Goal: Task Accomplishment & Management: Complete application form

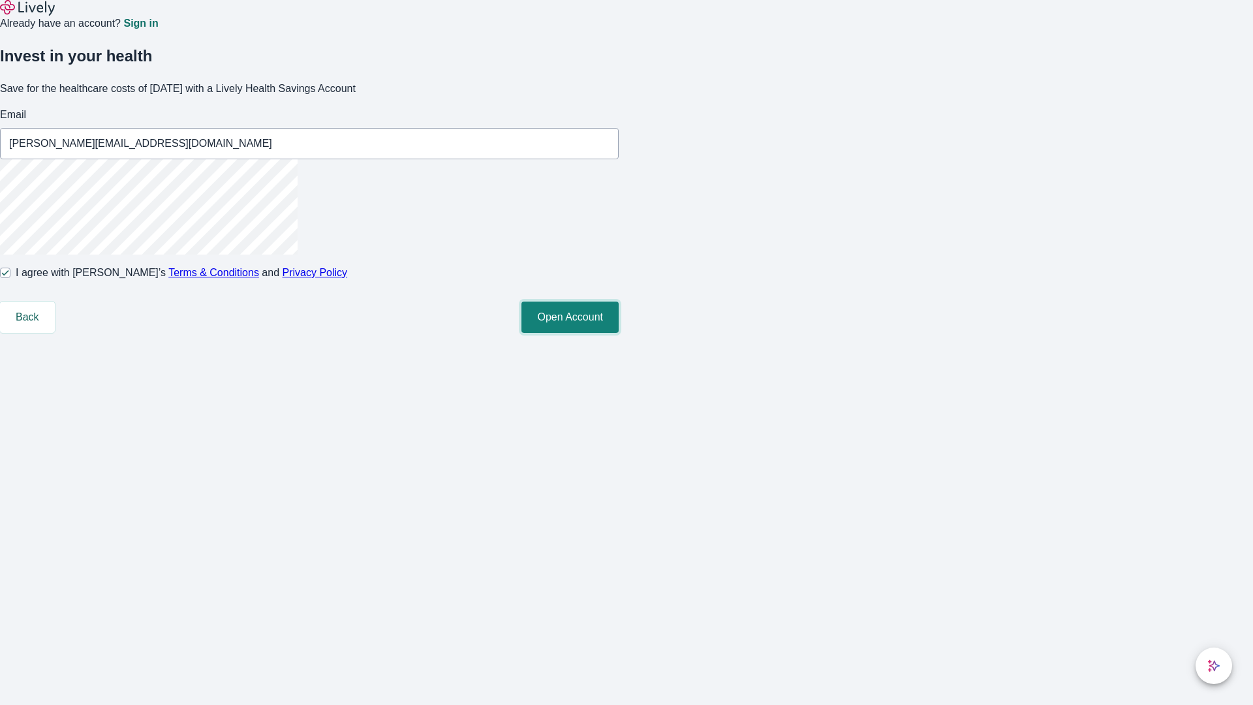
click at [619, 333] on button "Open Account" at bounding box center [570, 317] width 97 height 31
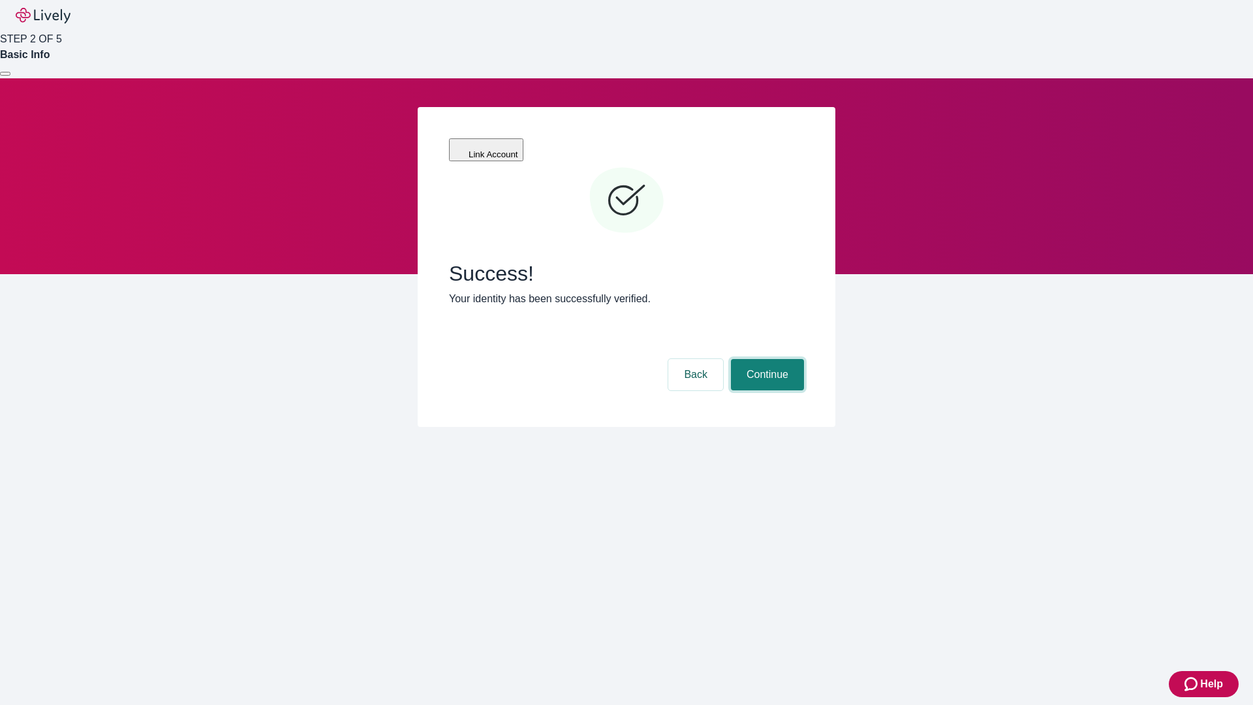
click at [766, 359] on button "Continue" at bounding box center [767, 374] width 73 height 31
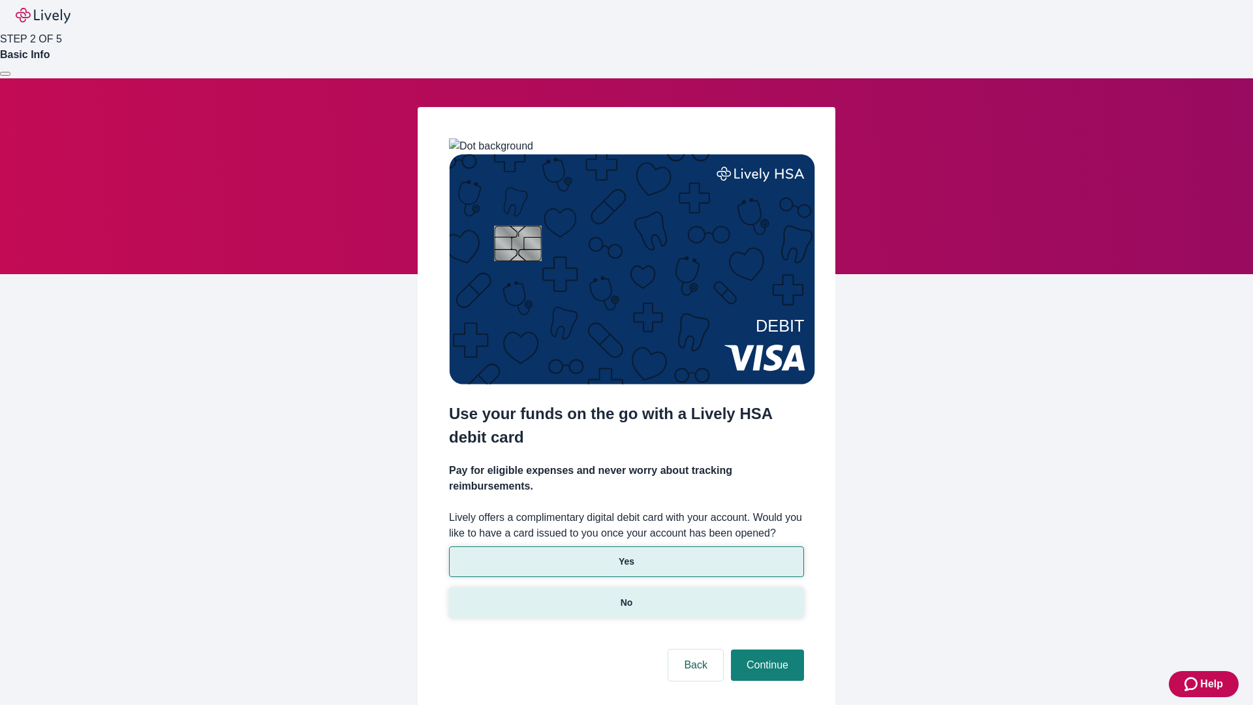
click at [626, 596] on p "No" at bounding box center [627, 603] width 12 height 14
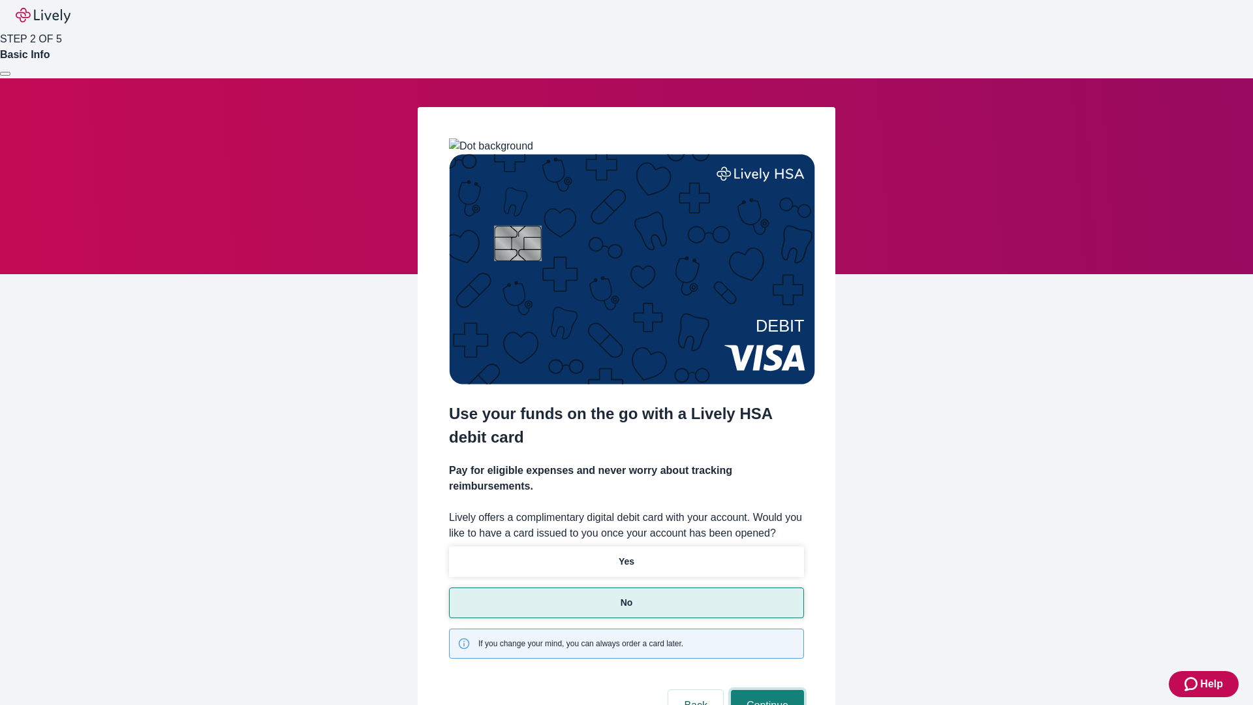
click at [766, 690] on button "Continue" at bounding box center [767, 705] width 73 height 31
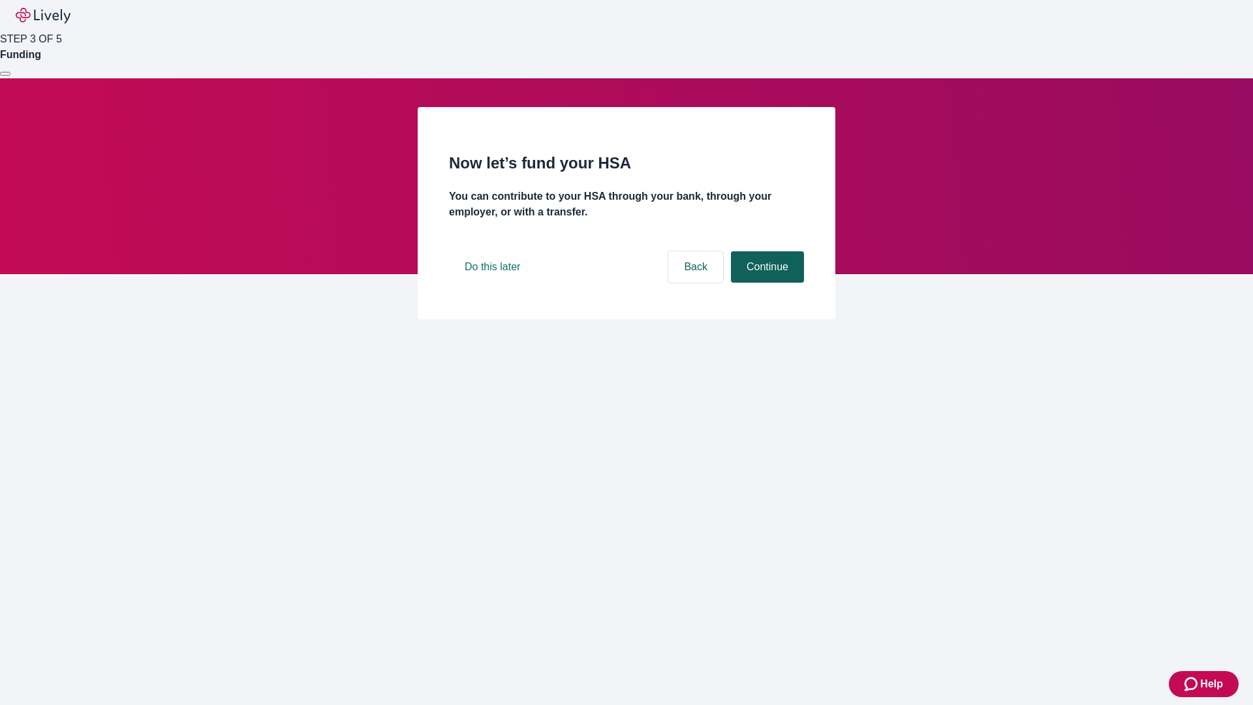
click at [766, 283] on button "Continue" at bounding box center [767, 266] width 73 height 31
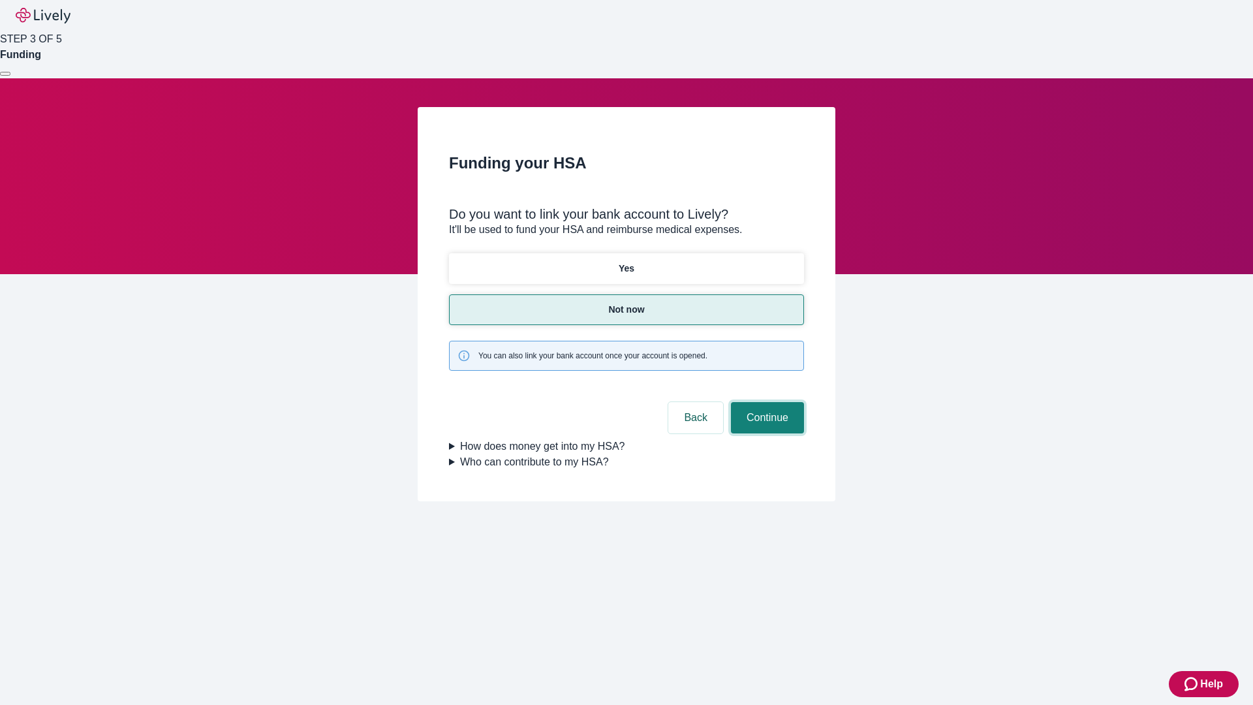
click at [766, 402] on button "Continue" at bounding box center [767, 417] width 73 height 31
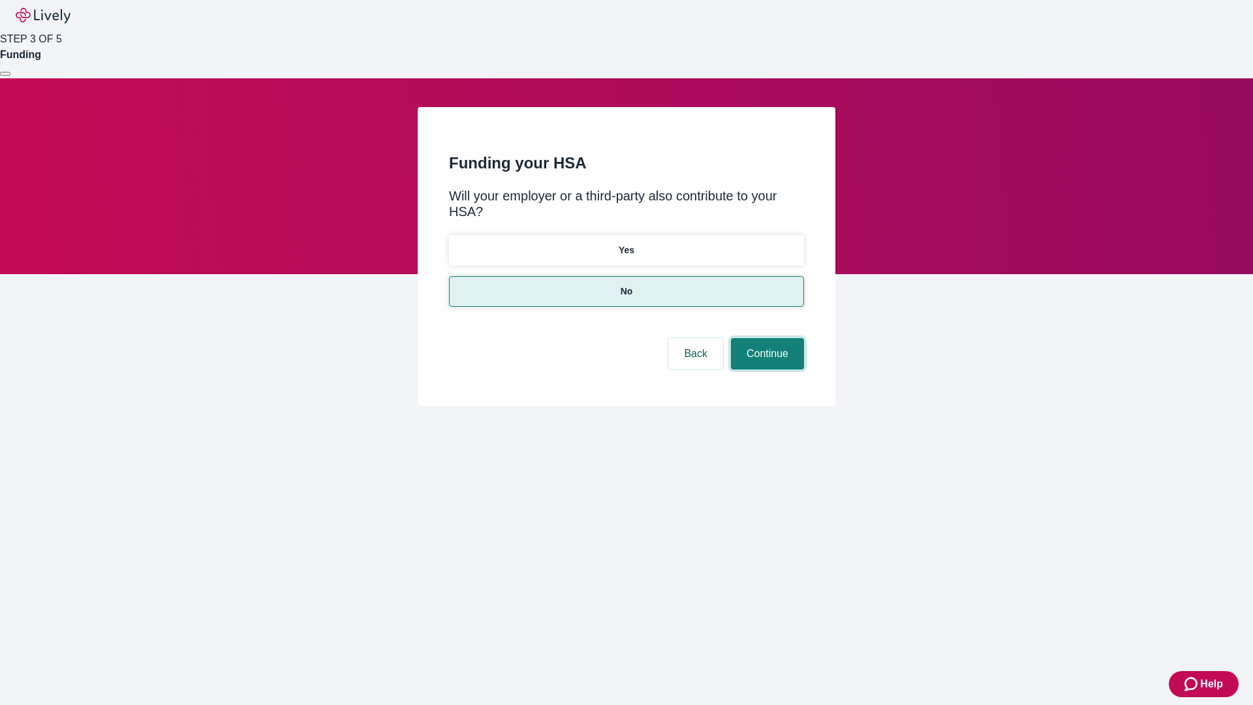
click at [766, 338] on button "Continue" at bounding box center [767, 353] width 73 height 31
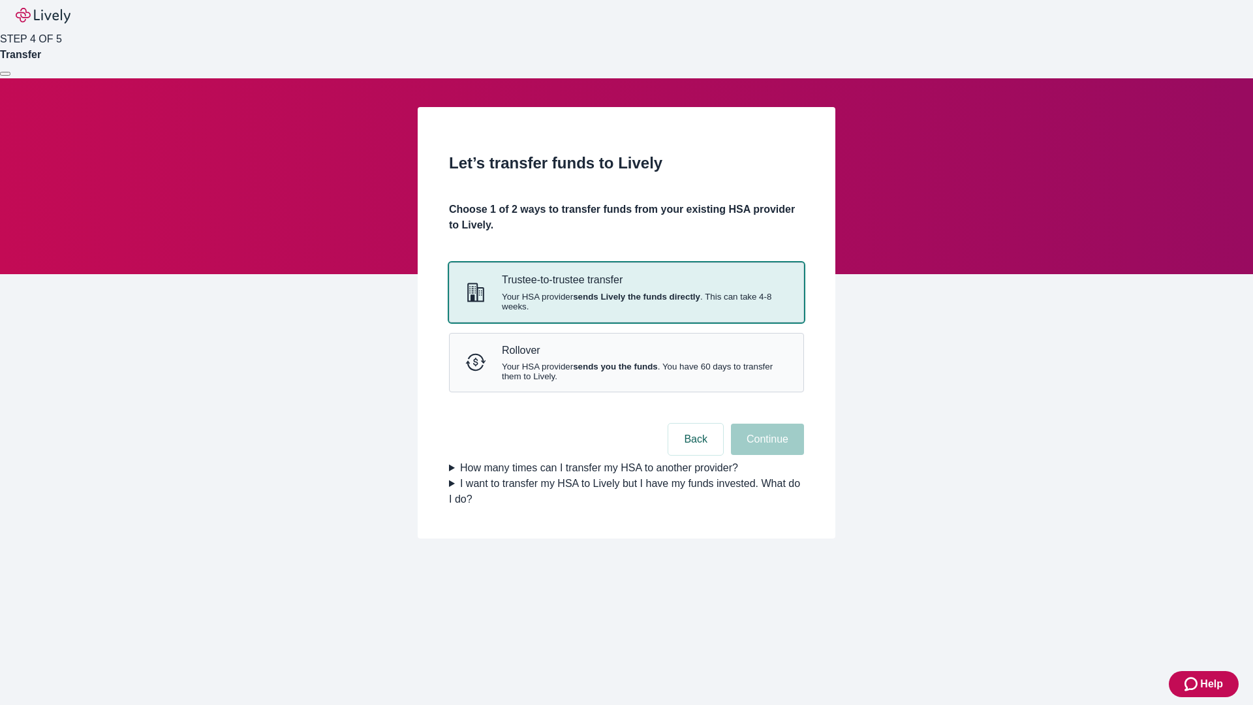
click at [626, 302] on strong "sends Lively the funds directly" at bounding box center [636, 297] width 127 height 10
click at [766, 455] on button "Continue" at bounding box center [767, 439] width 73 height 31
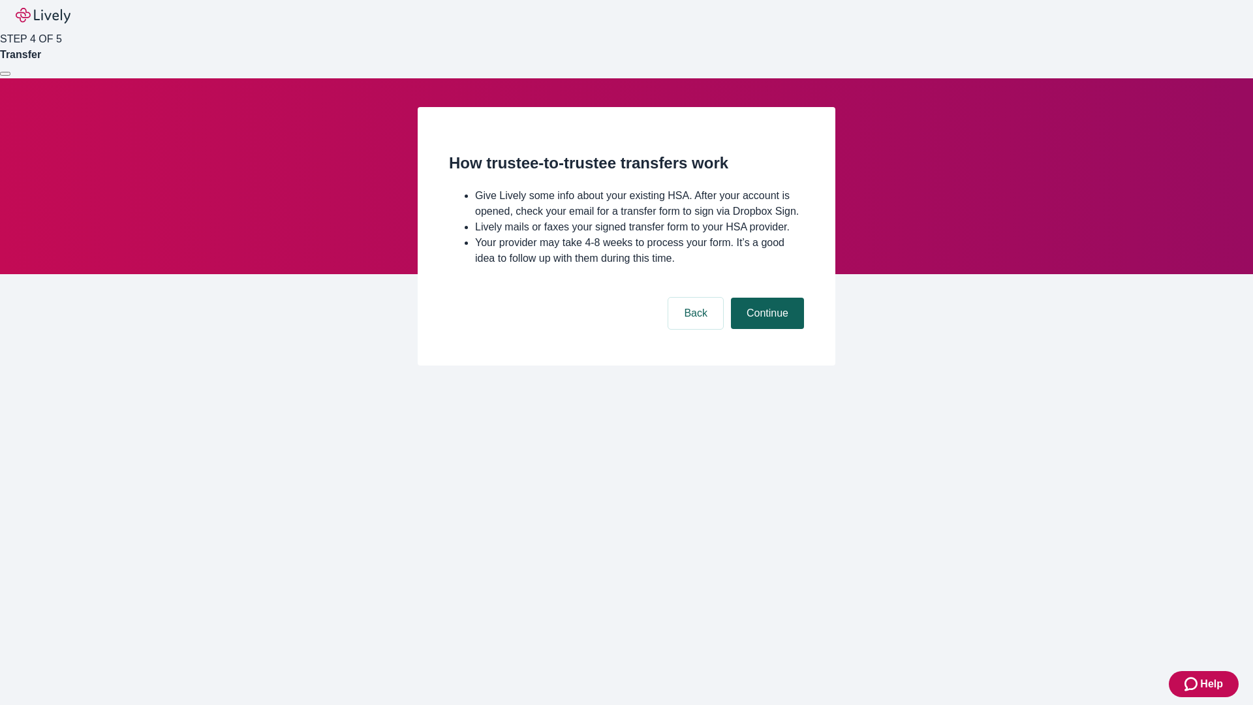
click at [766, 329] on button "Continue" at bounding box center [767, 313] width 73 height 31
